Goal: Task Accomplishment & Management: Manage account settings

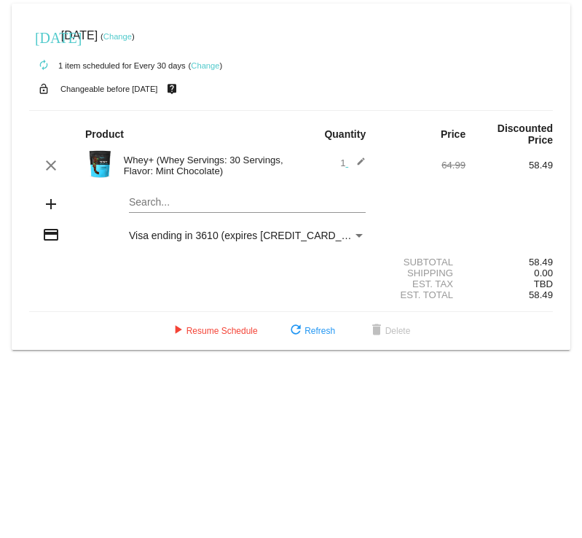
click at [167, 196] on mat-card "[DATE] [DATE] ( Change ) autorenew 1 item scheduled for Every 30 days ( Change …" at bounding box center [291, 177] width 559 height 346
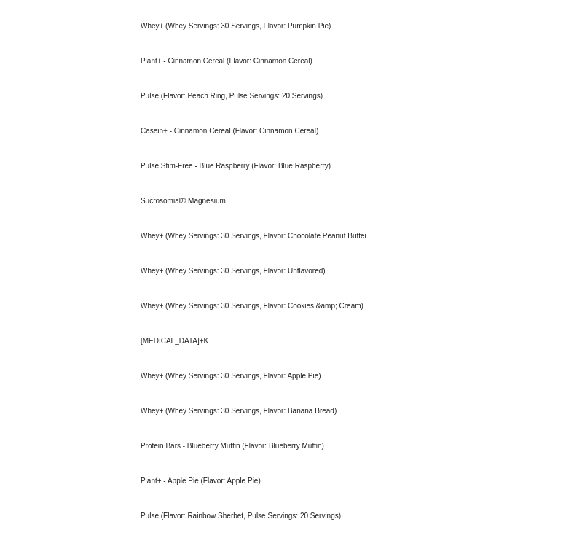
scroll to position [2204, 0]
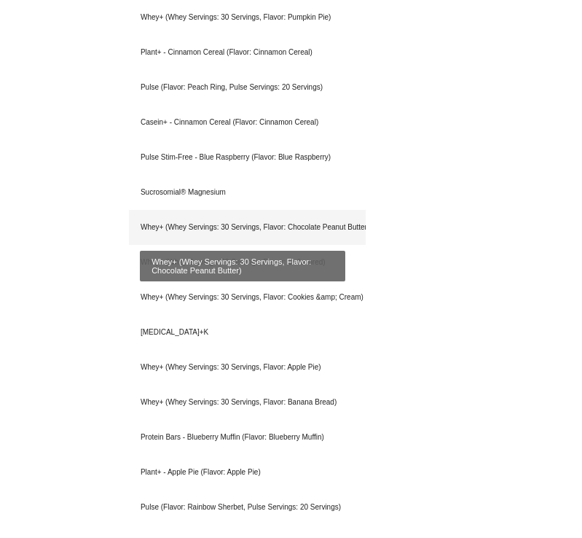
click at [235, 220] on div "Whey+ (Whey Servings: 30 Servings, Flavor: Chocolate Peanut Butter)" at bounding box center [247, 227] width 237 height 35
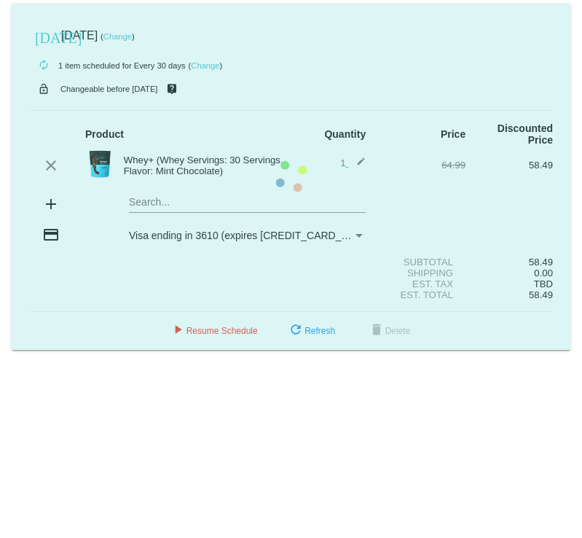
scroll to position [0, 0]
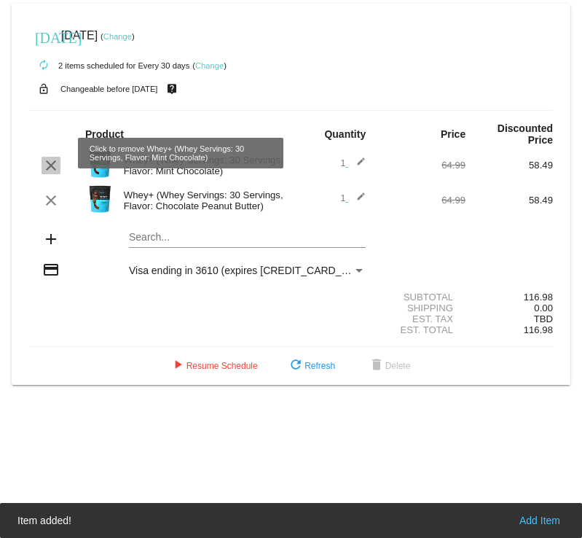
click at [51, 157] on mat-icon "clear" at bounding box center [50, 165] width 17 height 17
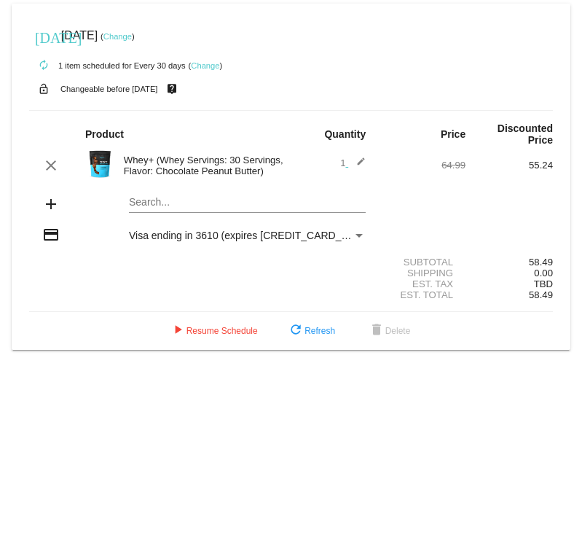
click at [132, 35] on link "Change" at bounding box center [118, 36] width 28 height 9
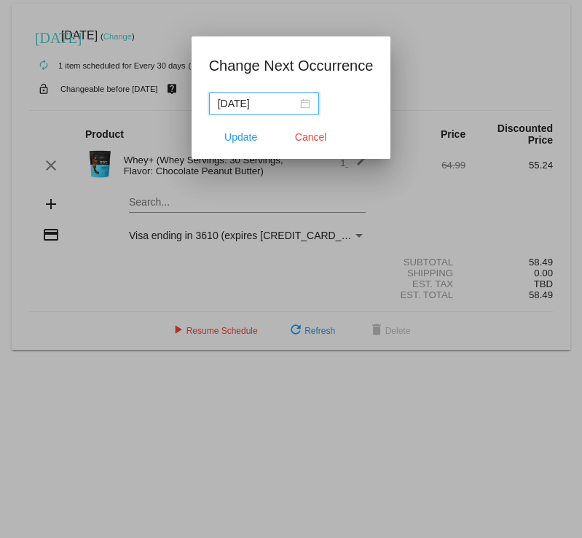
click at [307, 103] on div "[DATE]" at bounding box center [264, 103] width 93 height 16
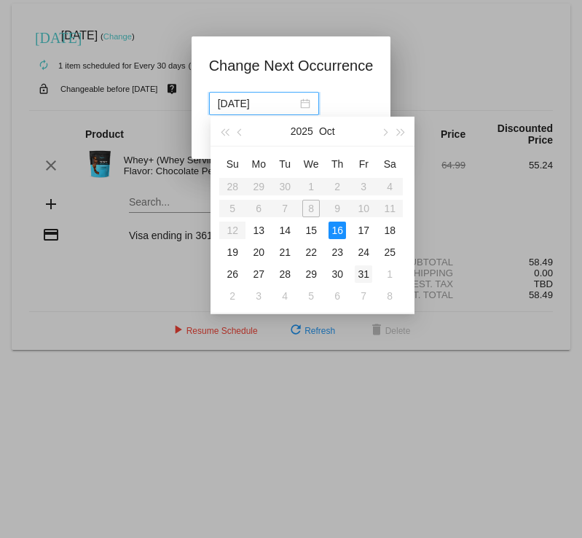
click at [363, 273] on div "31" at bounding box center [363, 273] width 17 height 17
type input "[DATE]"
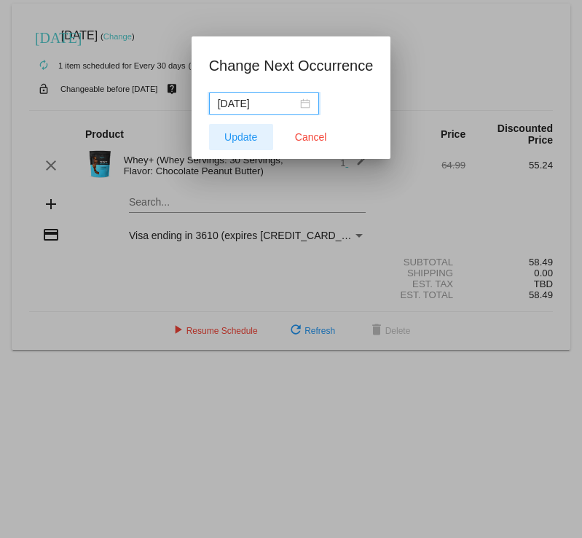
click at [232, 136] on span "Update" at bounding box center [241, 137] width 33 height 12
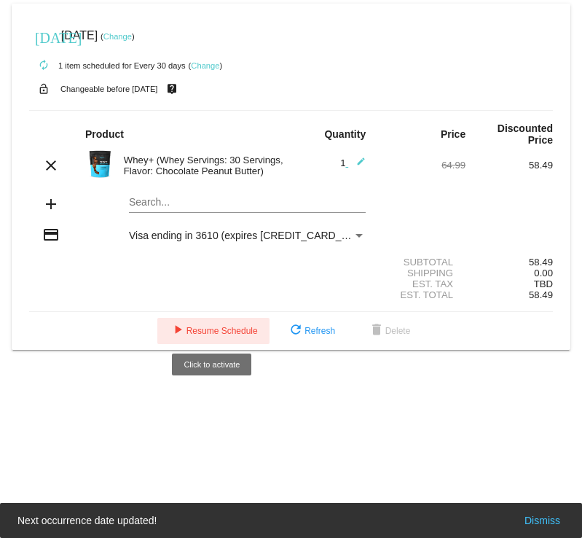
click at [236, 326] on span "play_arrow Resume Schedule" at bounding box center [213, 331] width 89 height 10
